Goal: Task Accomplishment & Management: Manage account settings

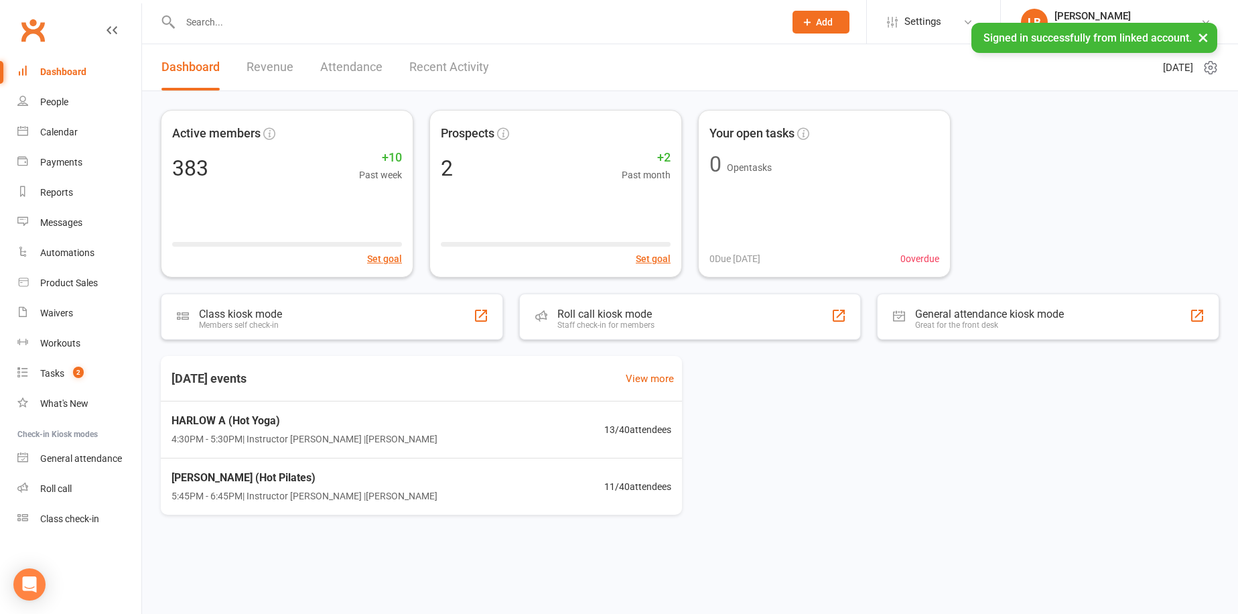
click at [291, 71] on link "Revenue" at bounding box center [270, 67] width 47 height 46
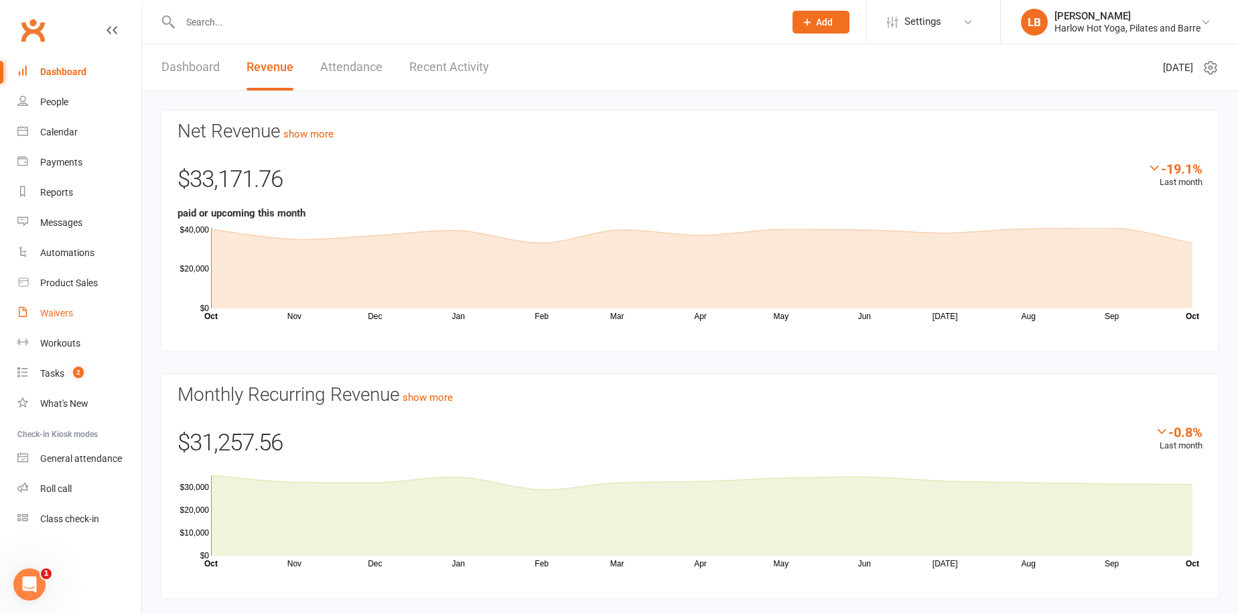
click at [82, 316] on link "Waivers" at bounding box center [79, 313] width 124 height 30
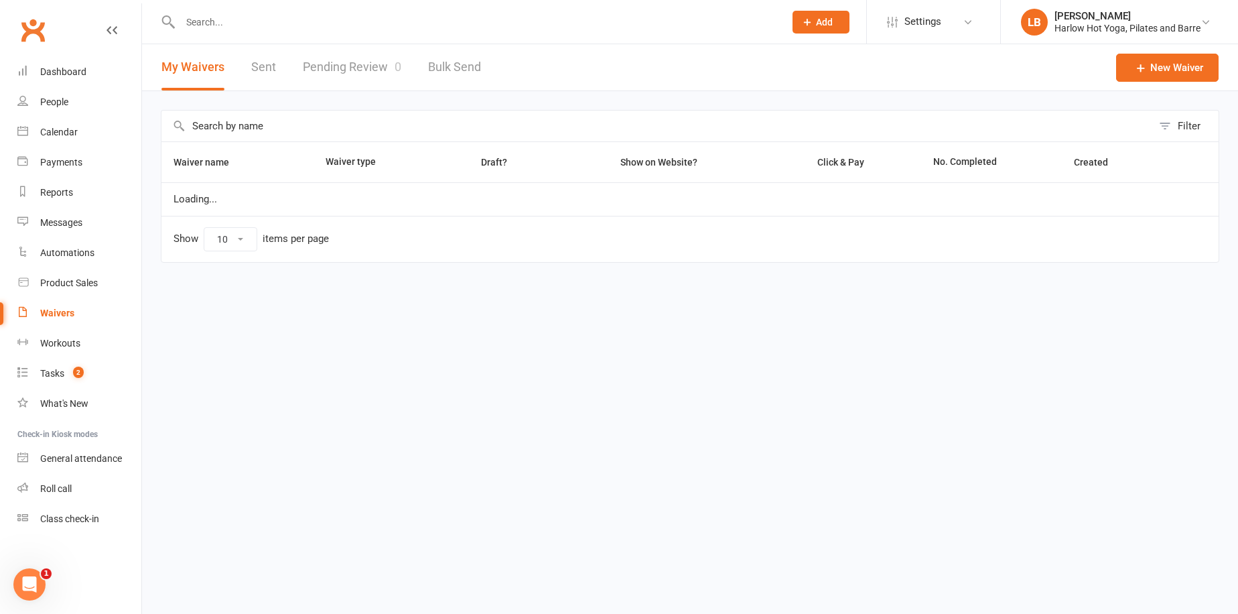
select select "100"
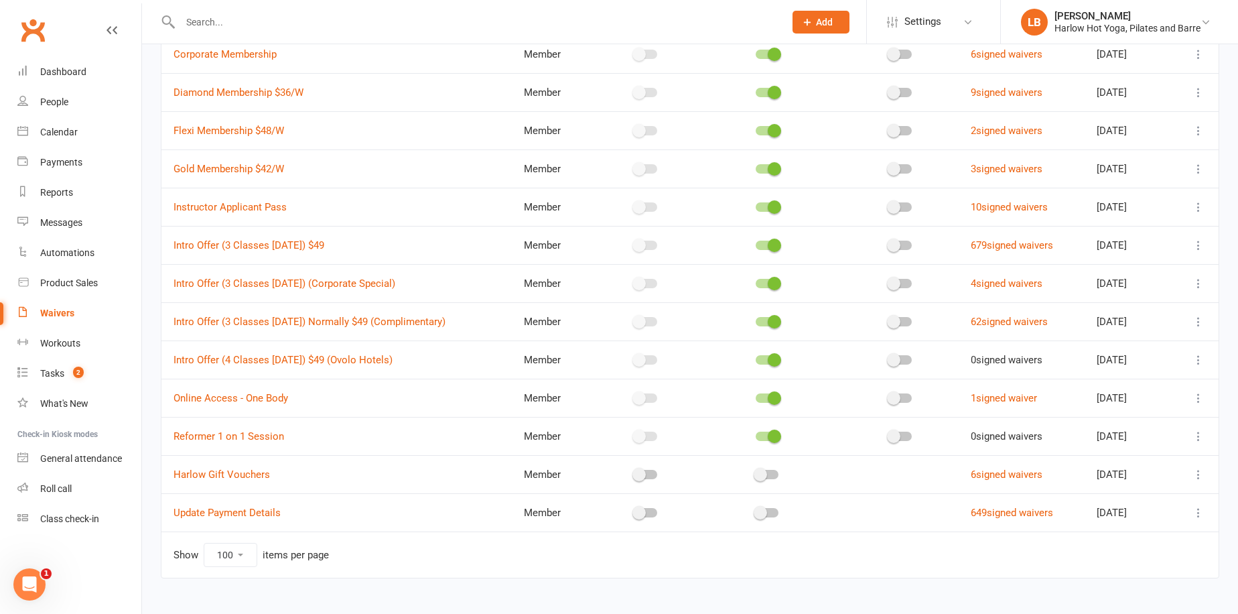
scroll to position [316, 0]
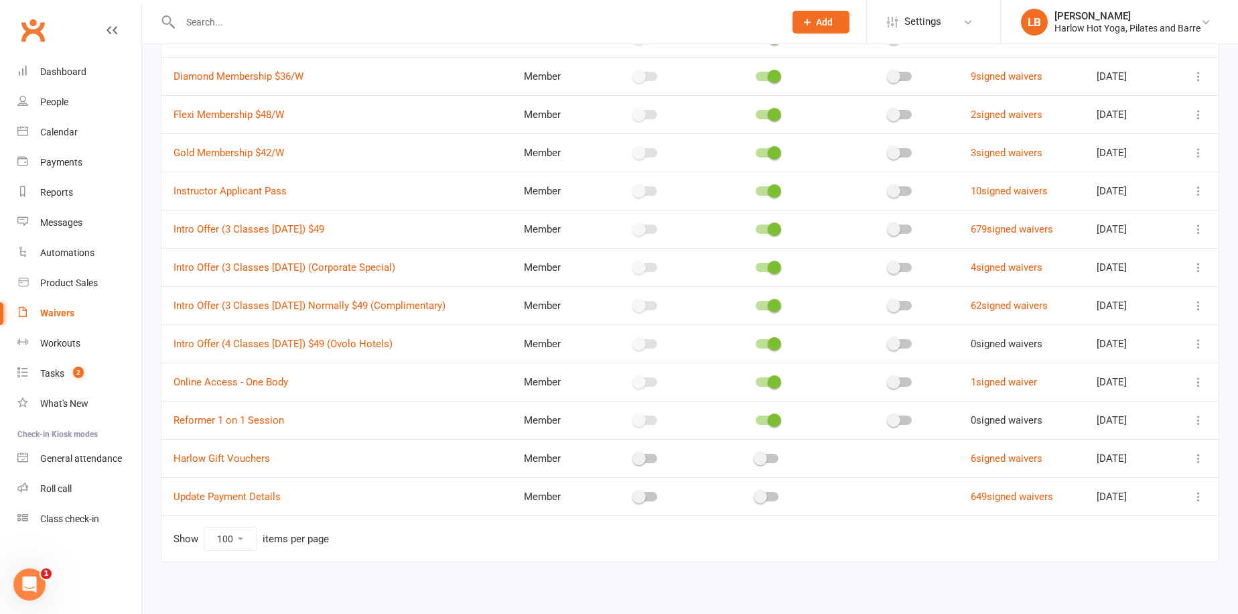
click at [1197, 340] on icon at bounding box center [1198, 343] width 13 height 13
click at [1173, 450] on link "[PERSON_NAME]" at bounding box center [1127, 446] width 157 height 27
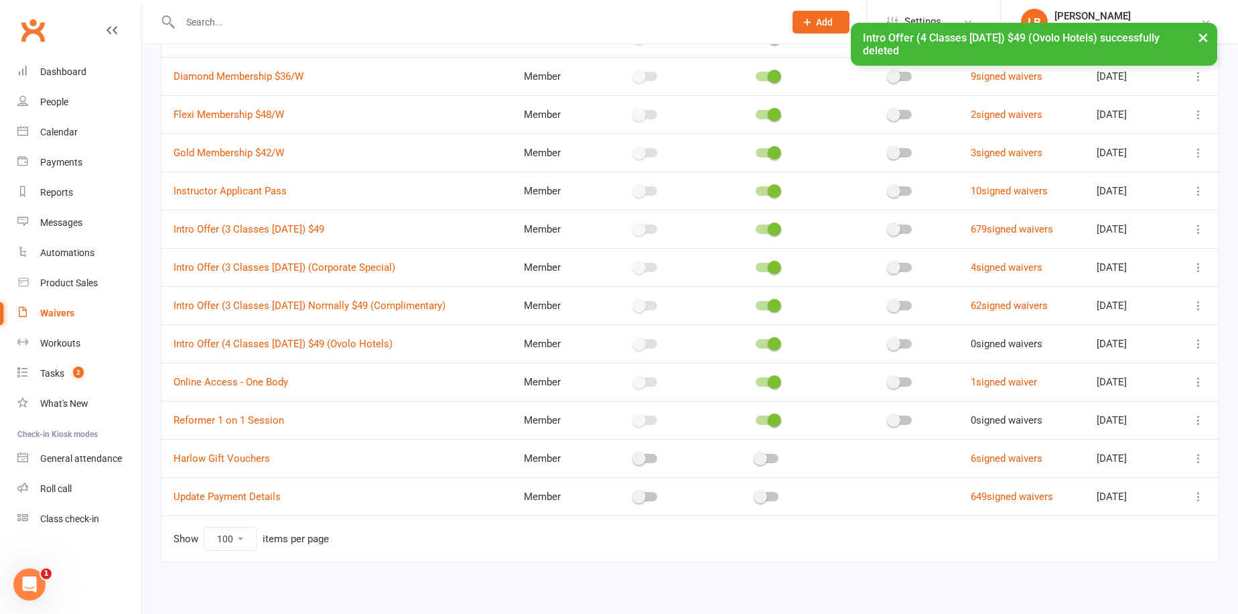
scroll to position [279, 0]
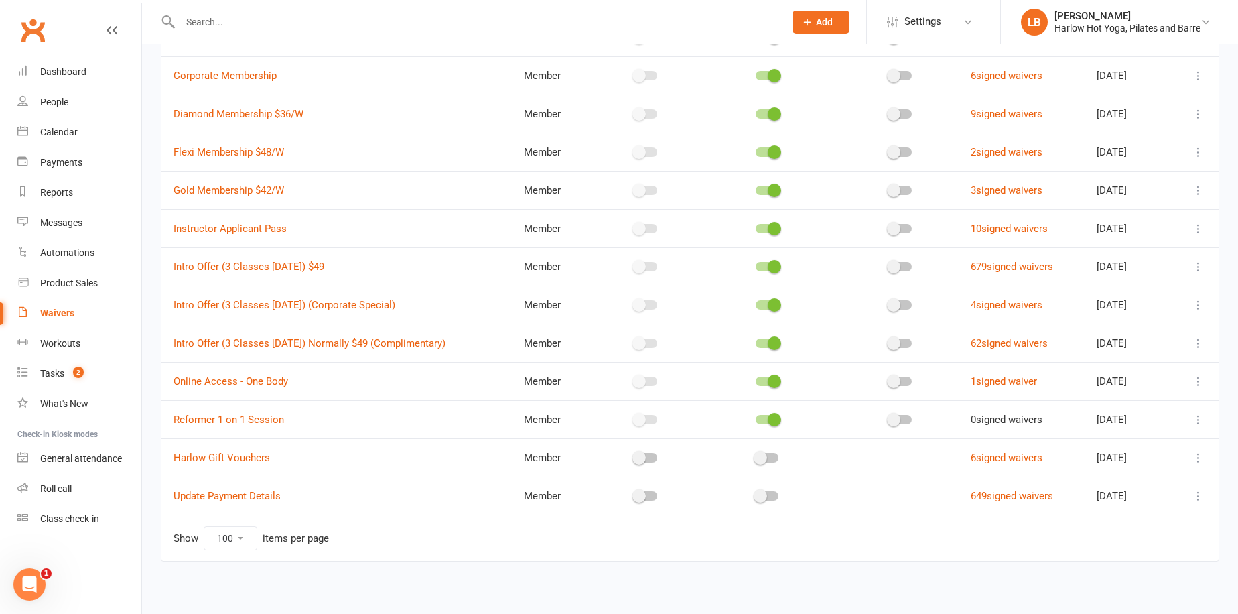
click at [1193, 338] on icon at bounding box center [1198, 342] width 13 height 13
click at [1142, 412] on link "Copy external link to clipboard" at bounding box center [1127, 420] width 157 height 27
